Goal: Transaction & Acquisition: Purchase product/service

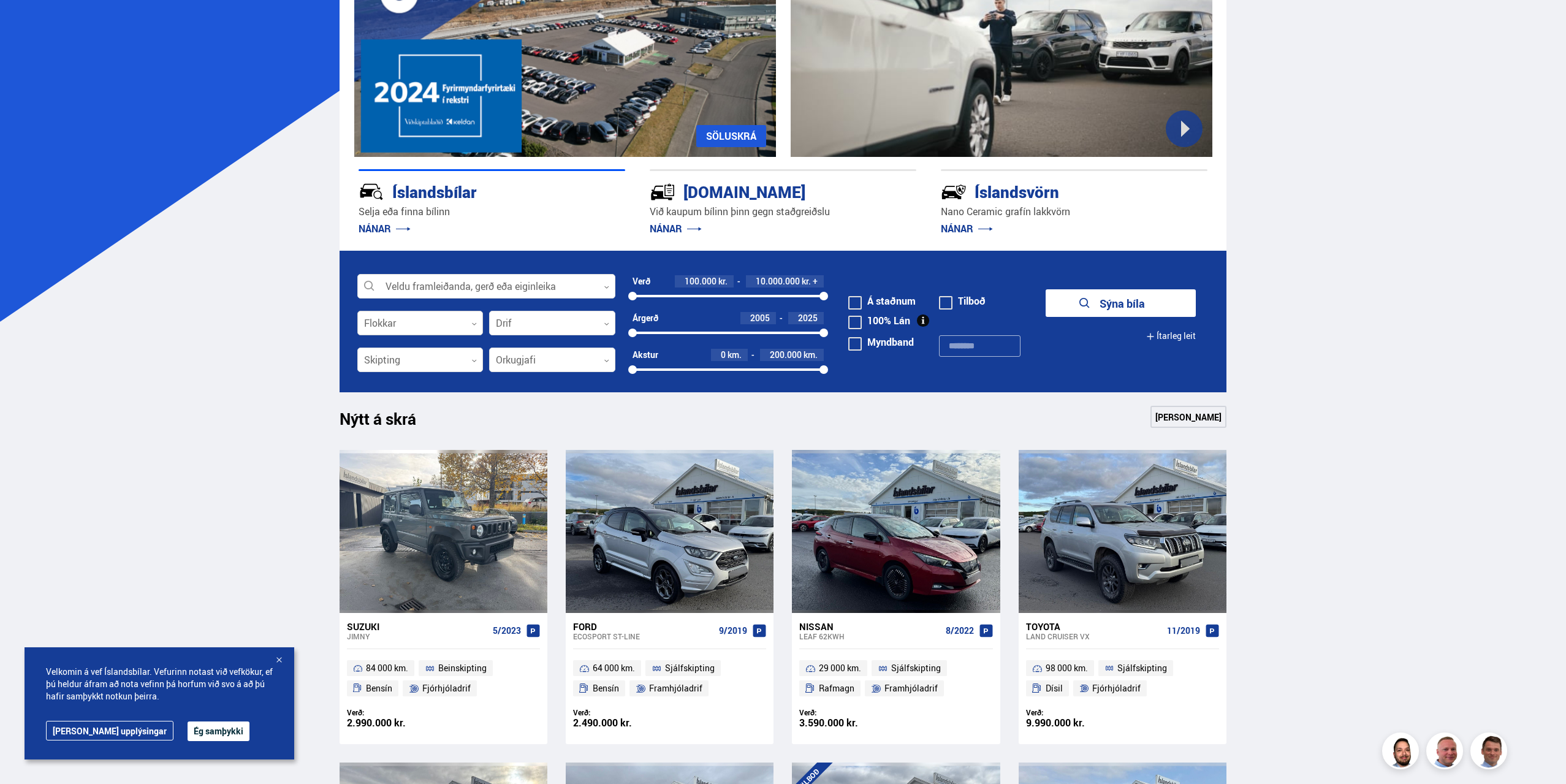
click at [438, 313] on div at bounding box center [420, 324] width 127 height 24
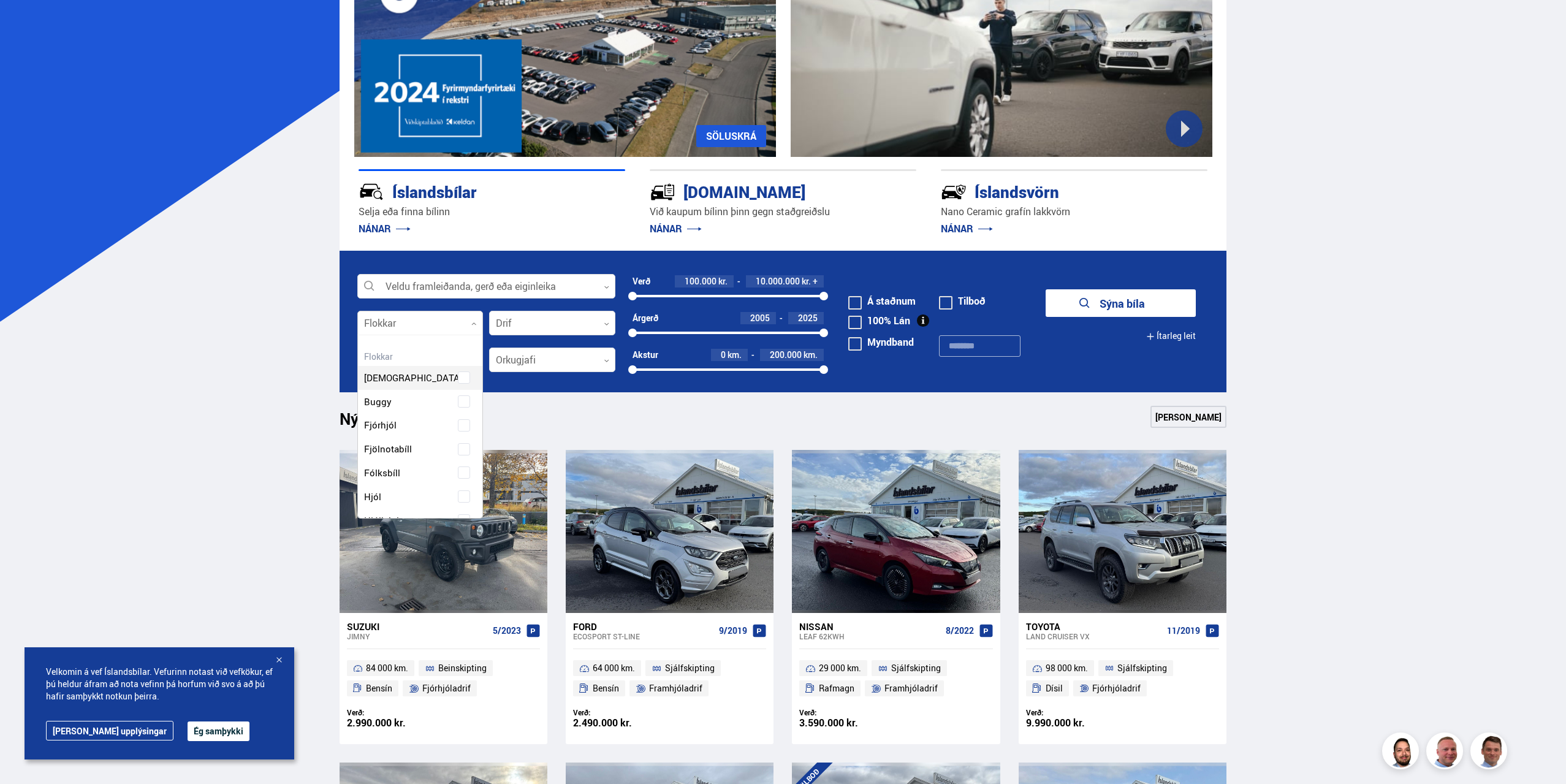
scroll to position [182, 121]
click at [475, 282] on div at bounding box center [486, 286] width 259 height 24
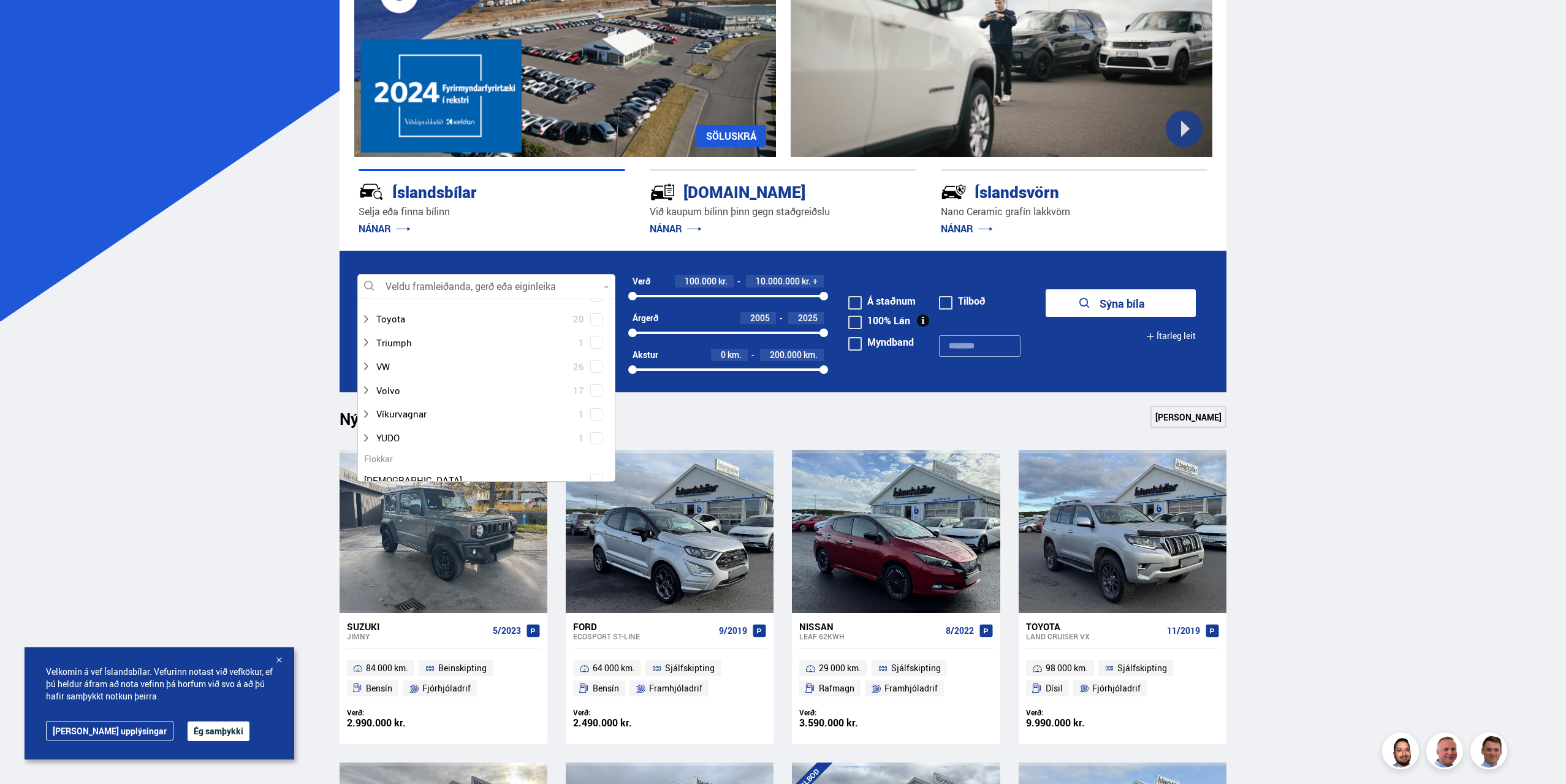
scroll to position [980, 0]
drag, startPoint x: 503, startPoint y: 341, endPoint x: 521, endPoint y: 340, distance: 18.0
click at [505, 340] on div at bounding box center [473, 349] width 226 height 17
click at [585, 347] on label "Volvo 17" at bounding box center [481, 349] width 217 height 17
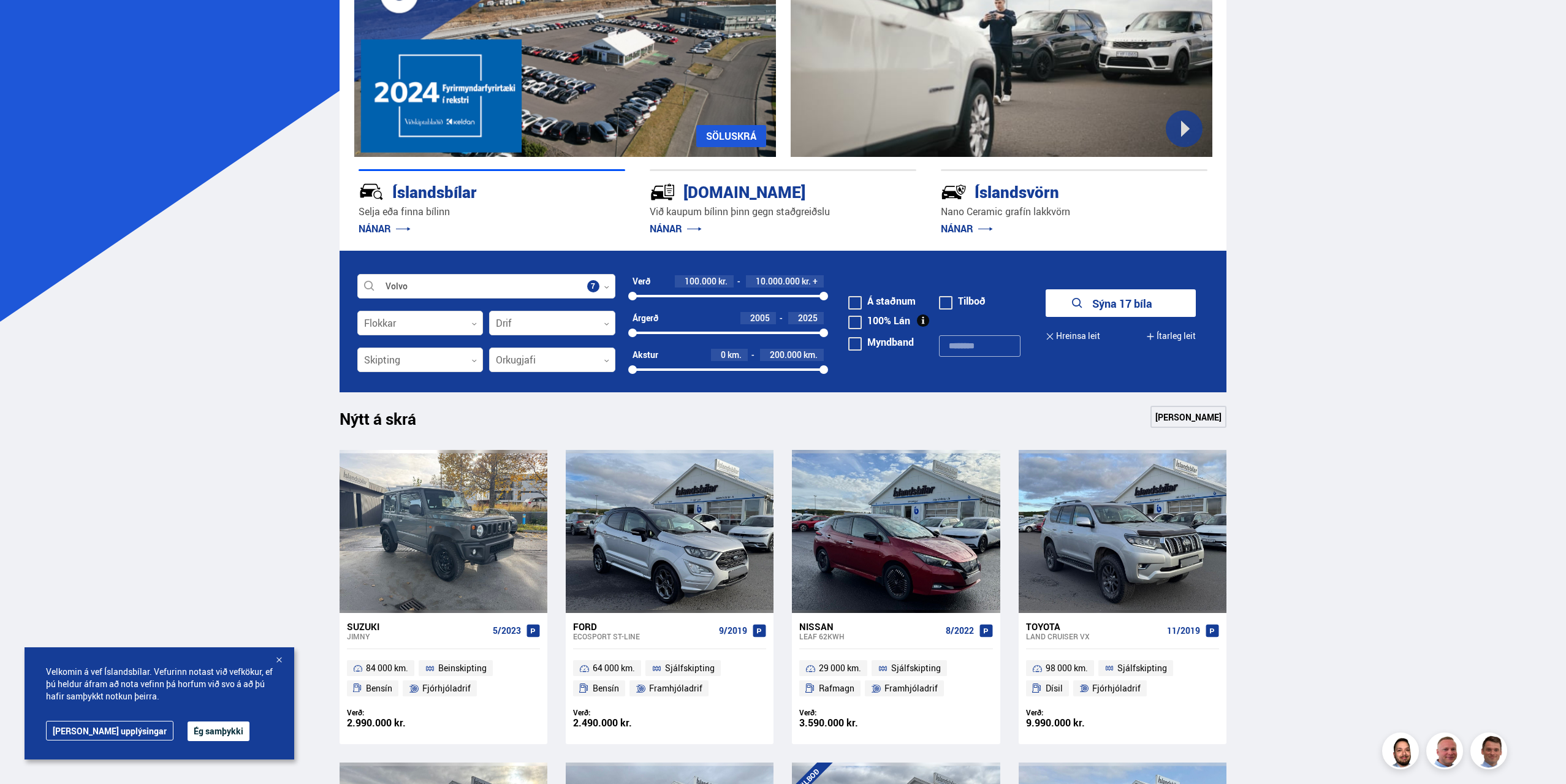
click at [1117, 306] on button "Sýna 17 bíla" at bounding box center [1121, 303] width 150 height 28
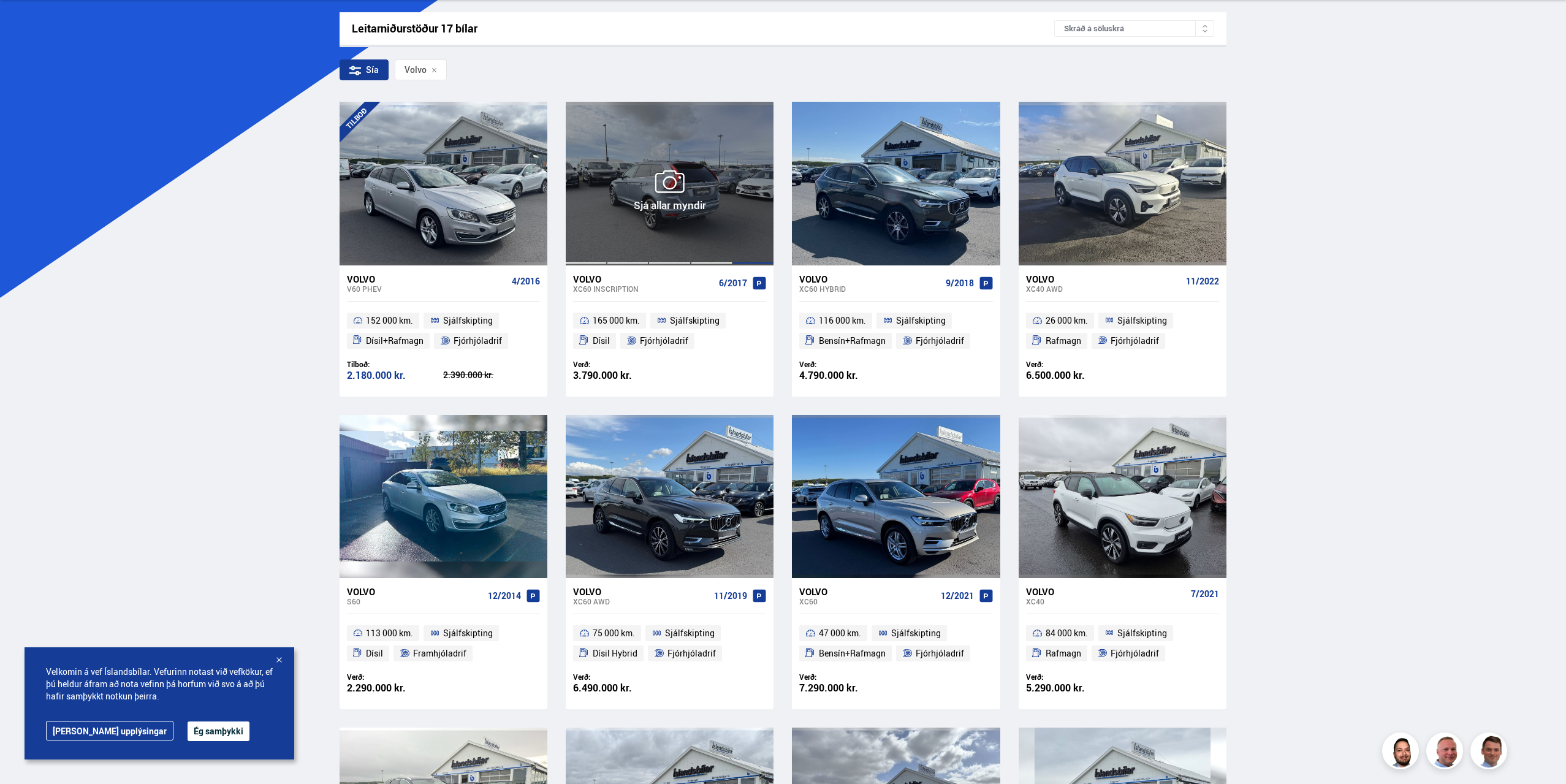
scroll to position [163, 0]
